Goal: Find specific page/section: Find specific page/section

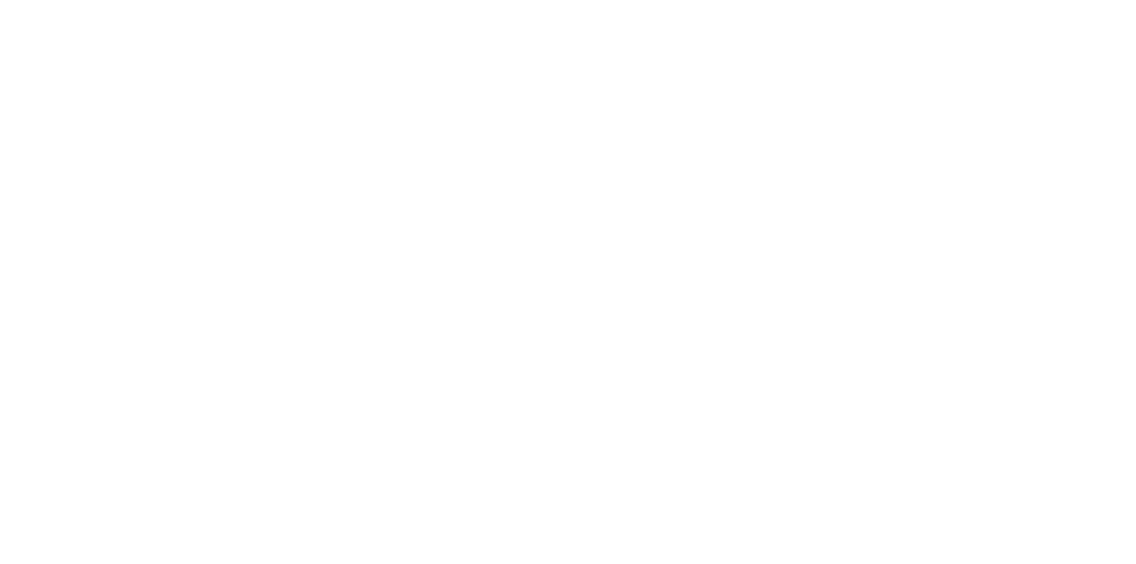
select select "Song"
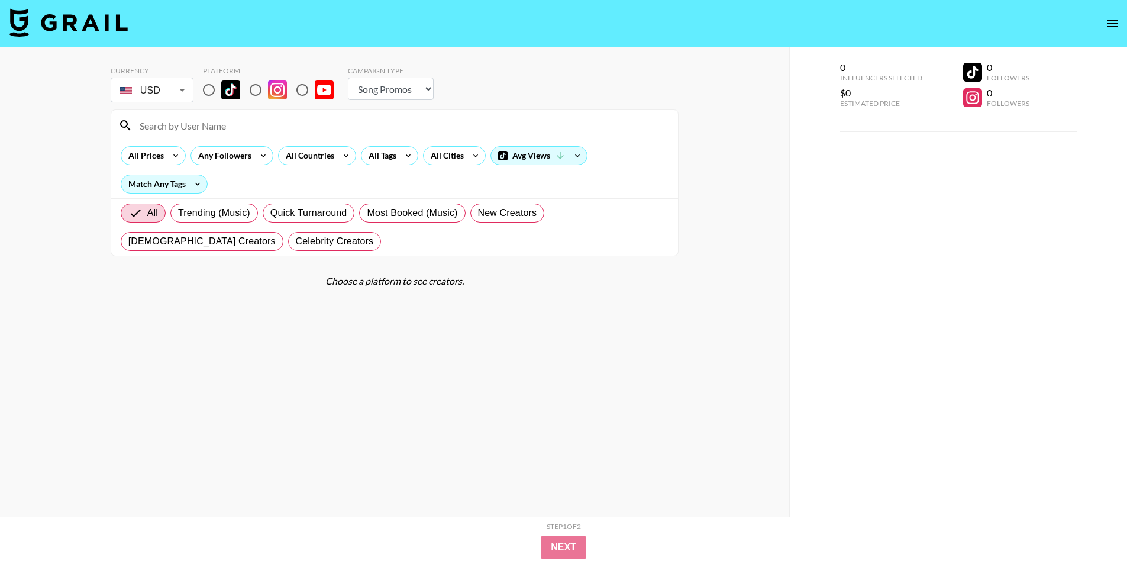
click at [260, 86] on input "radio" at bounding box center [255, 90] width 25 height 25
radio input "true"
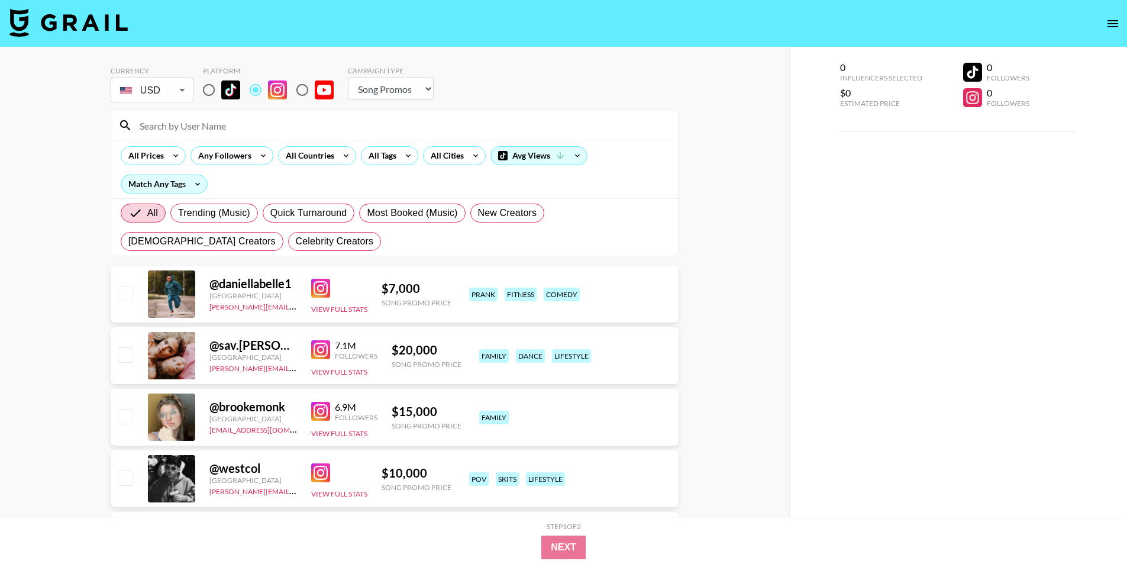
click at [260, 120] on input at bounding box center [402, 125] width 538 height 19
paste input "camyyangg"
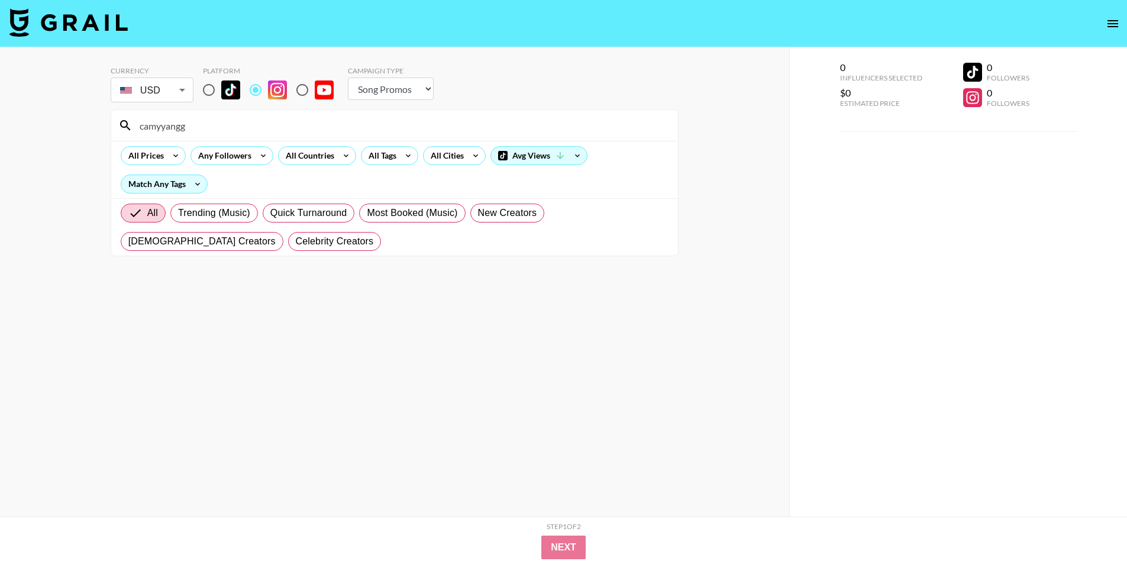
click at [231, 131] on input "camyyangg" at bounding box center [402, 125] width 538 height 19
paste input "yourgirltrishh"
click at [233, 131] on input "yourgirltrishh" at bounding box center [402, 125] width 538 height 19
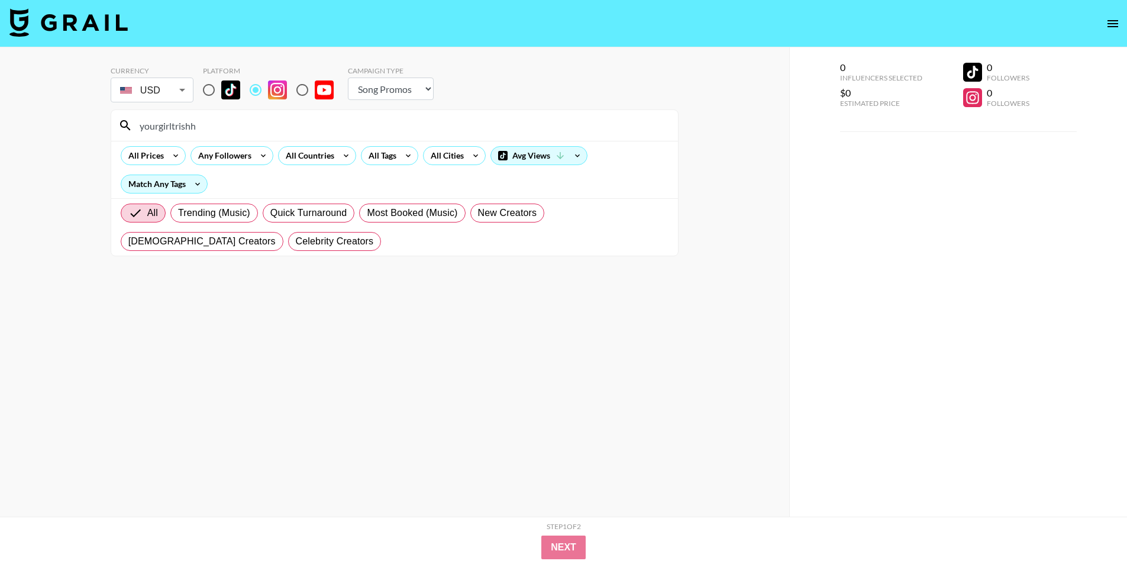
click at [233, 131] on input "yourgirltrishh" at bounding box center [402, 125] width 538 height 19
paste input "vonnean_"
click at [357, 128] on input "yvonnean_" at bounding box center [402, 125] width 538 height 19
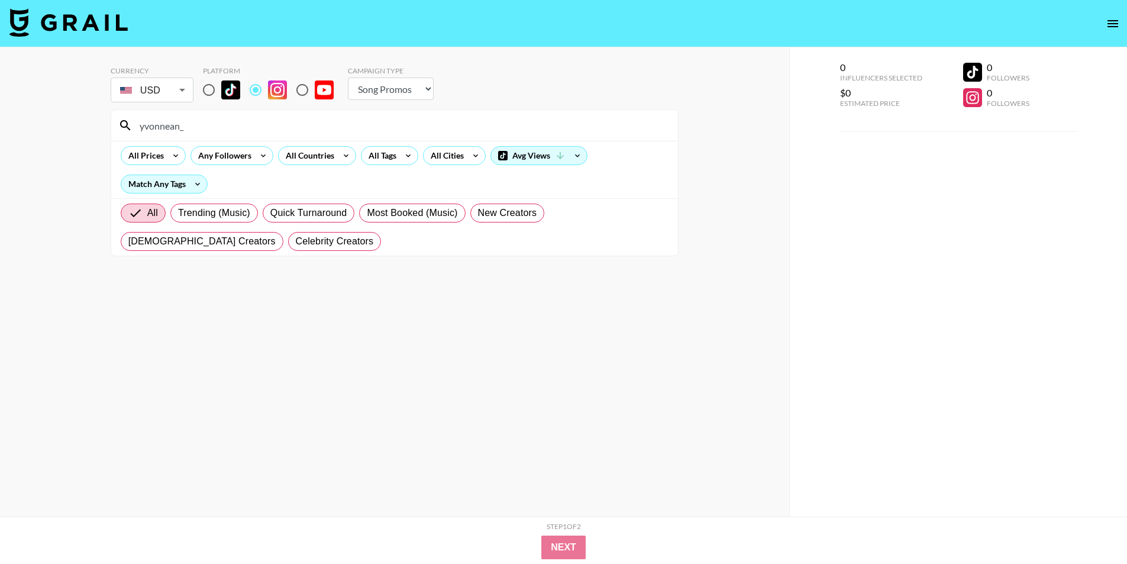
click at [357, 128] on input "yvonnean_" at bounding box center [402, 125] width 538 height 19
paste input "amiechikin"
click at [347, 122] on input "amiechikin" at bounding box center [402, 125] width 538 height 19
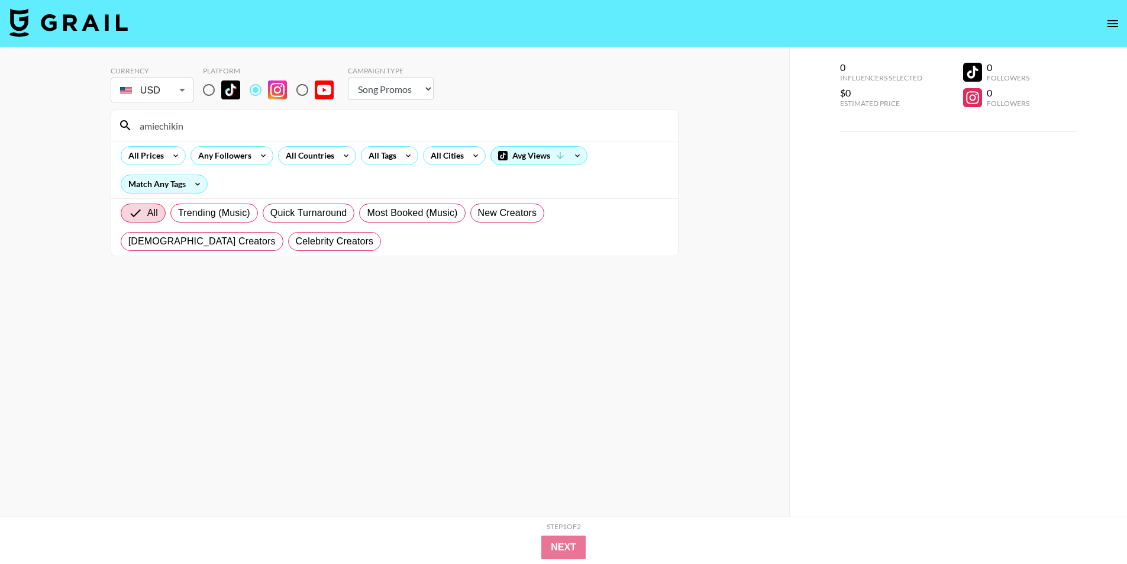
paste input "shleychaee"
click at [288, 122] on input "ashleychaee" at bounding box center [402, 125] width 538 height 19
paste input "h.yojeong"
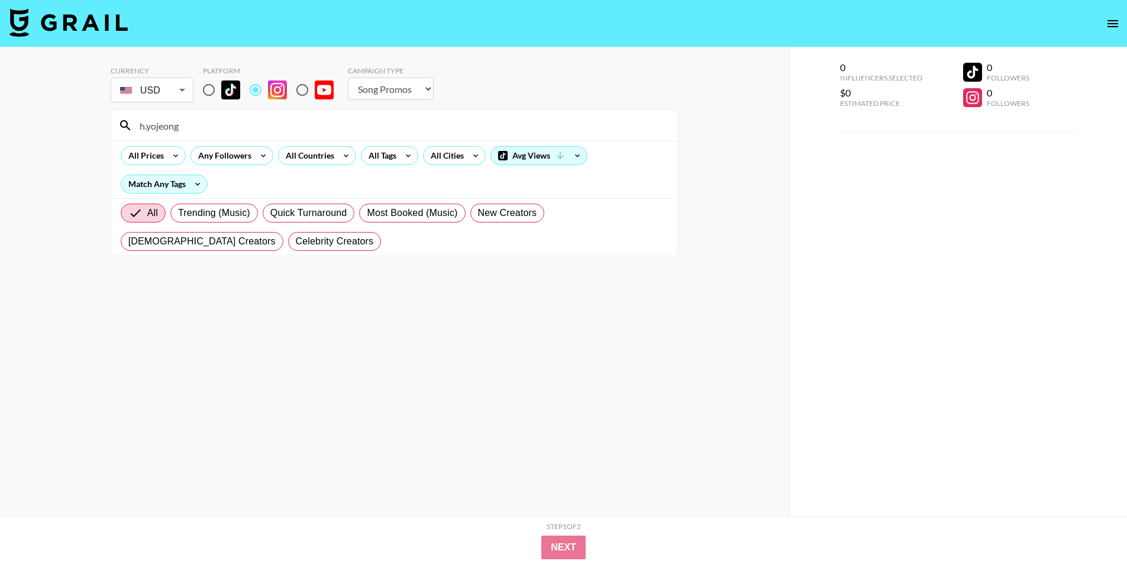
click at [280, 130] on input "h.yojeong" at bounding box center [402, 125] width 538 height 19
paste input "[PERSON_NAME][DOMAIN_NAME][PERSON_NAME]"
type input "[PERSON_NAME][DOMAIN_NAME][PERSON_NAME]"
